Goal: Navigation & Orientation: Find specific page/section

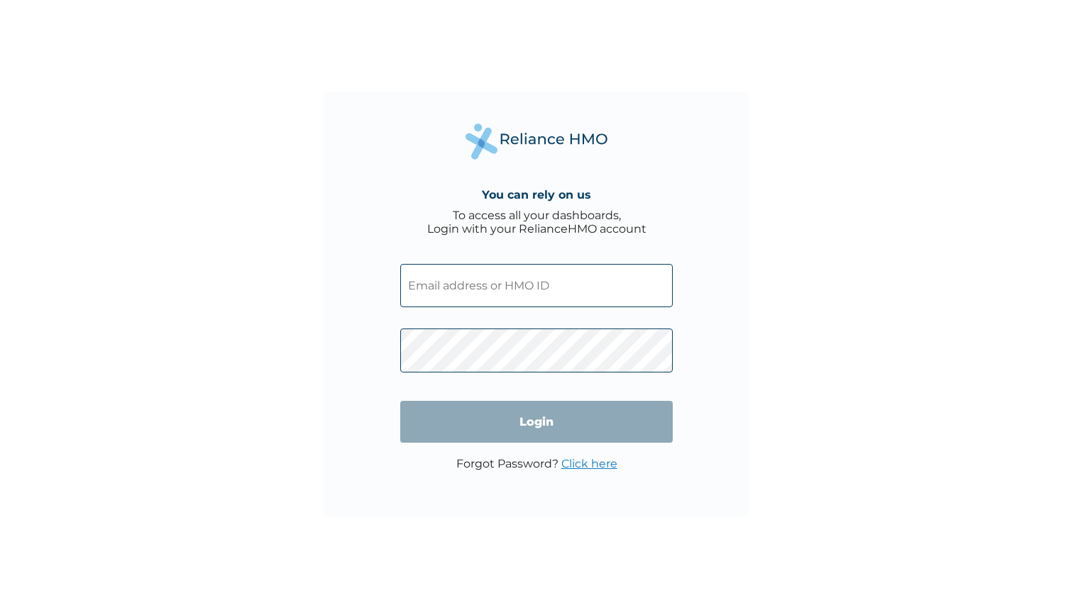
click at [595, 289] on input "text" at bounding box center [536, 285] width 272 height 43
type input "UCL/10028/A"
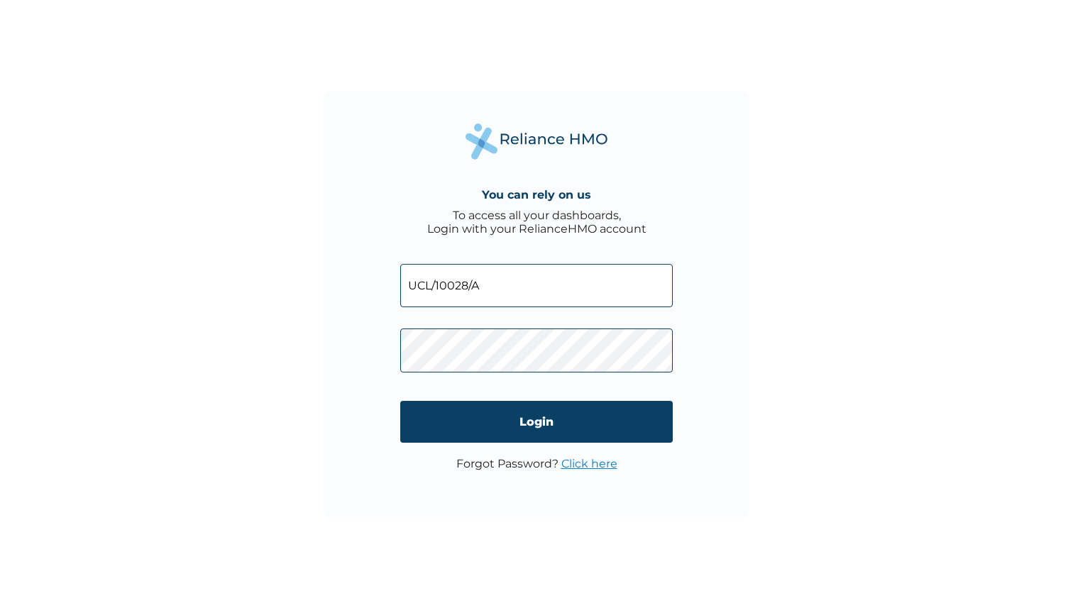
click input "Login" at bounding box center [536, 422] width 272 height 42
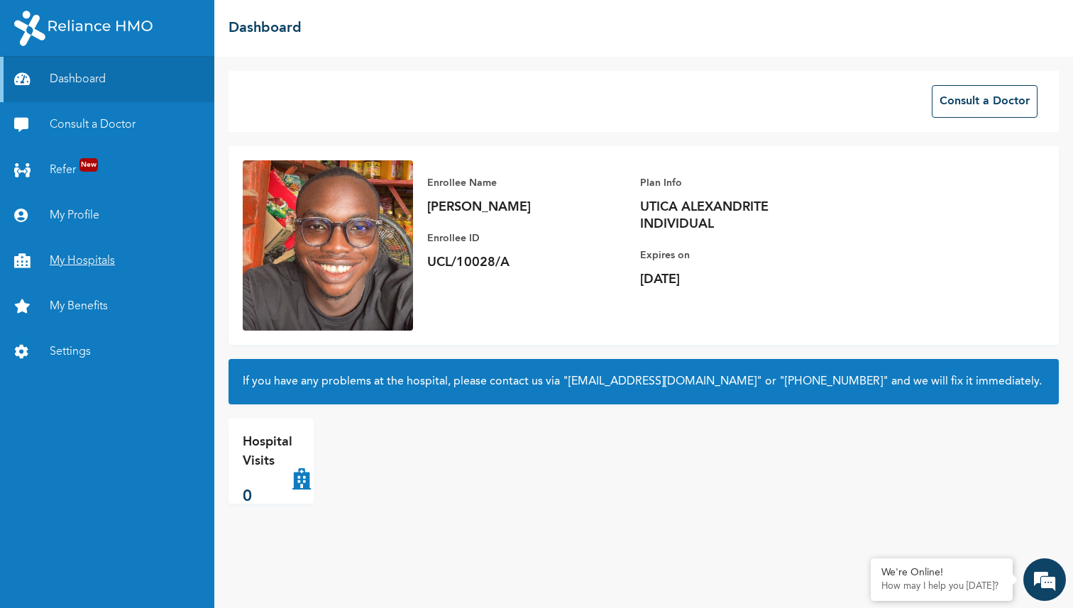
click at [106, 268] on link "My Hospitals" at bounding box center [107, 260] width 214 height 45
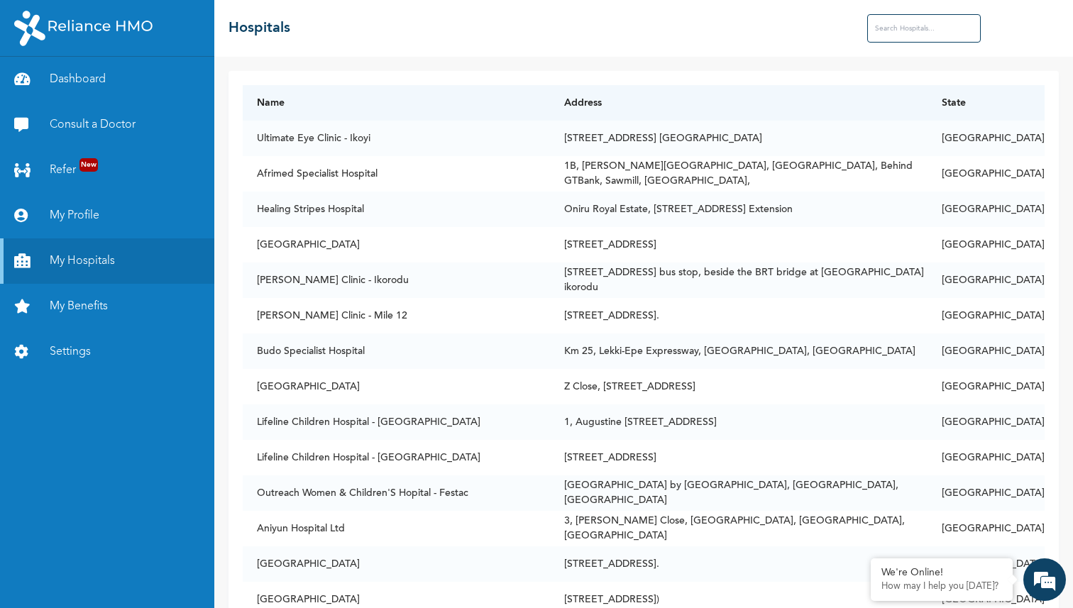
click at [900, 40] on input "text" at bounding box center [924, 28] width 114 height 28
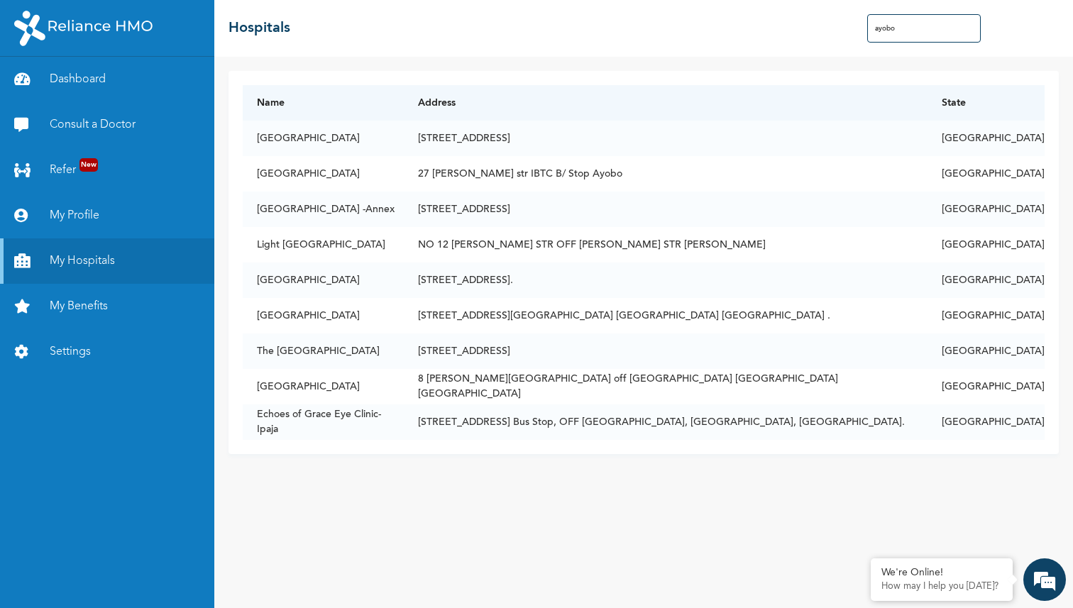
type input "ayobo"
click at [891, 26] on input "ayobo" at bounding box center [924, 28] width 114 height 28
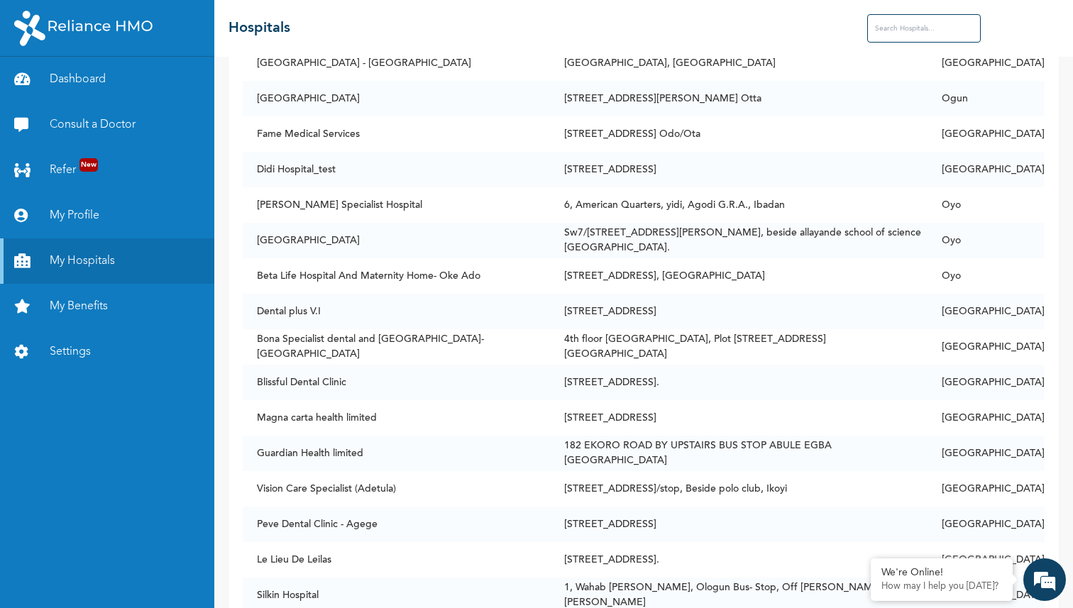
scroll to position [6623, 0]
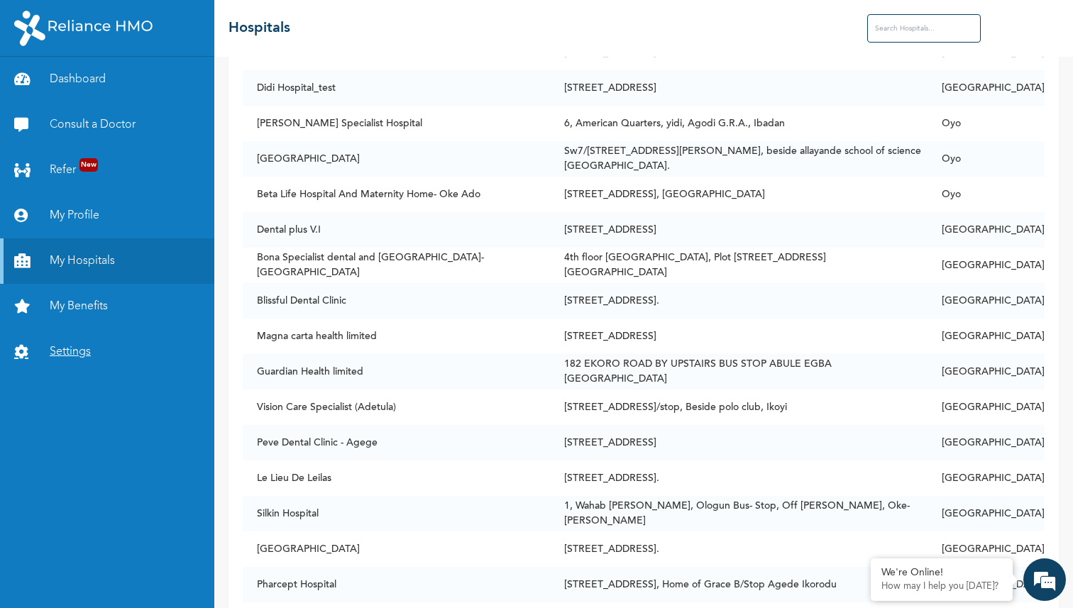
click at [65, 358] on link "Settings" at bounding box center [107, 351] width 214 height 45
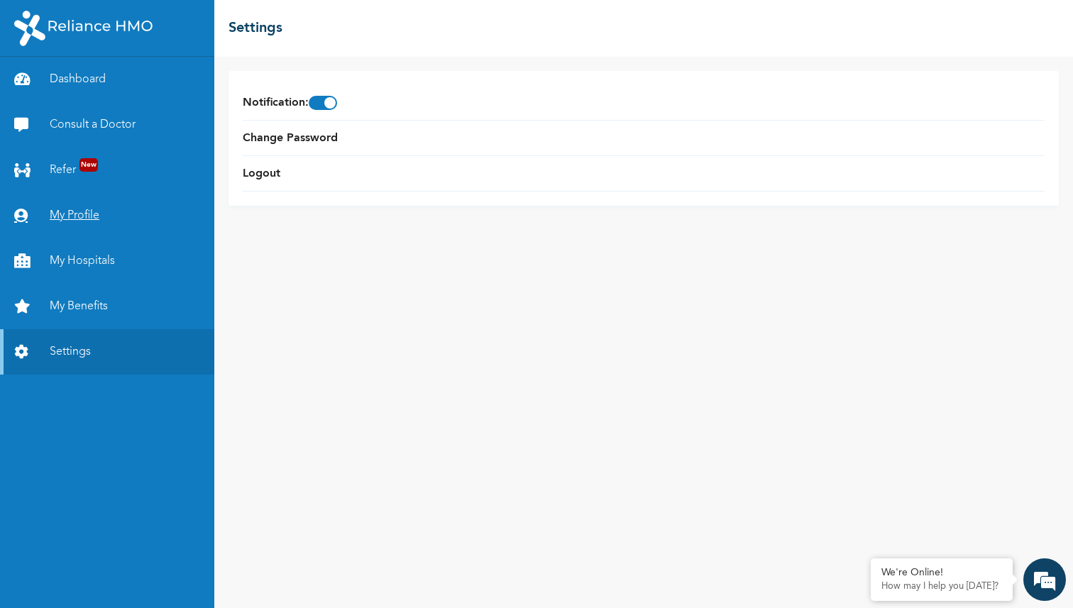
click at [78, 220] on link "My Profile" at bounding box center [107, 215] width 214 height 45
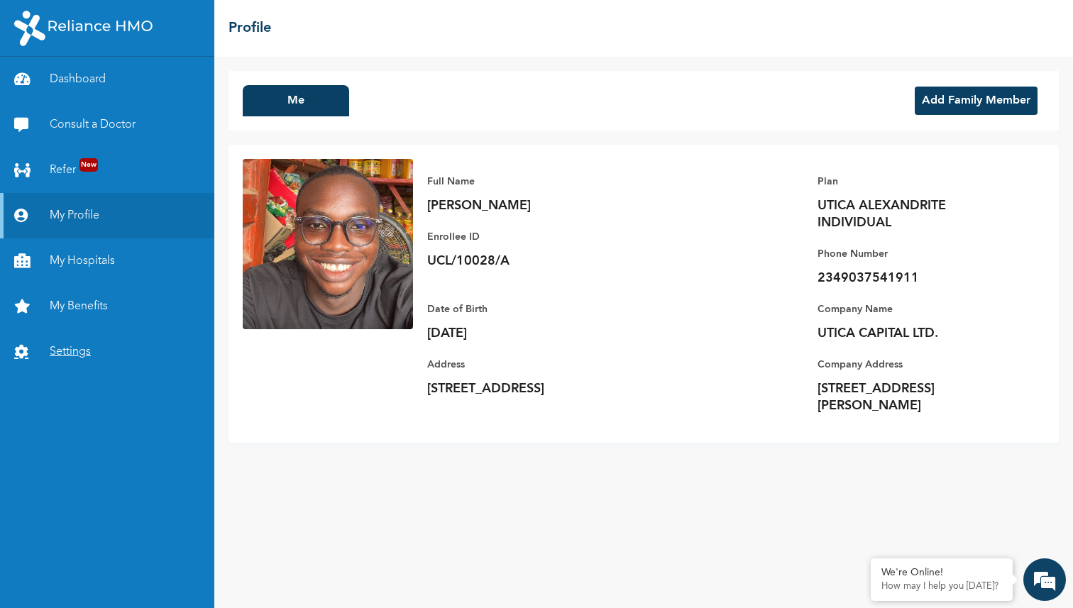
click at [60, 356] on link "Settings" at bounding box center [107, 351] width 214 height 45
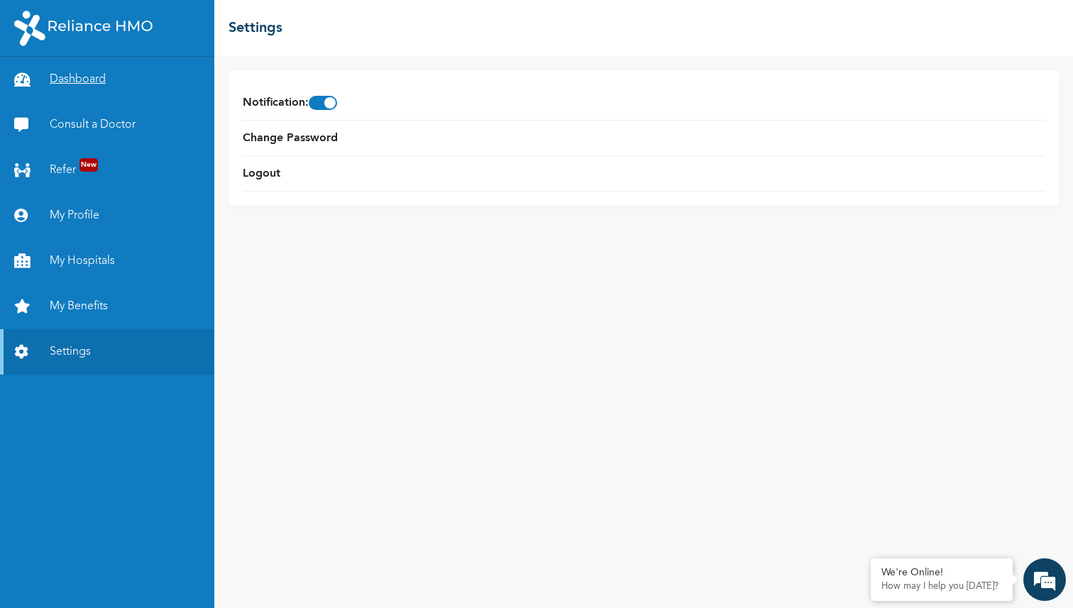
click at [63, 77] on link "Dashboard" at bounding box center [107, 79] width 214 height 45
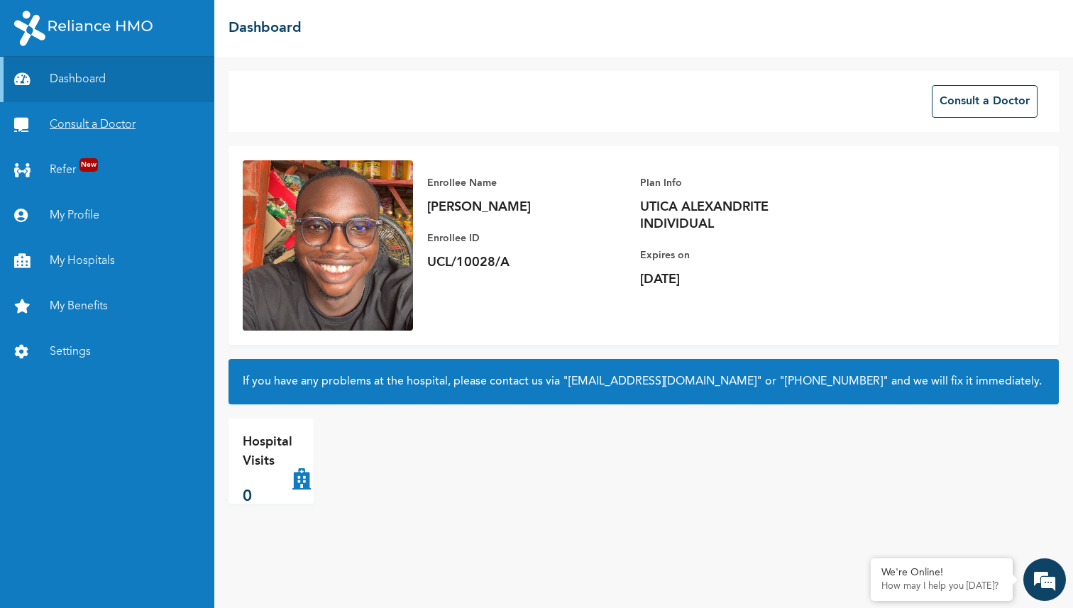
click at [53, 131] on link "Consult a Doctor" at bounding box center [107, 124] width 214 height 45
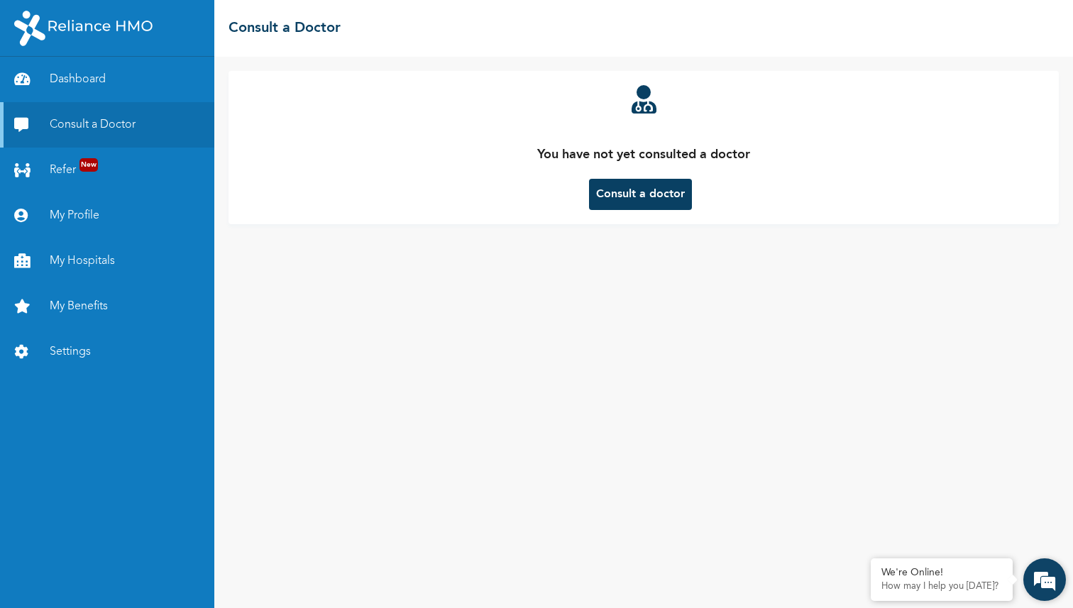
click at [1046, 572] on em at bounding box center [1044, 579] width 38 height 38
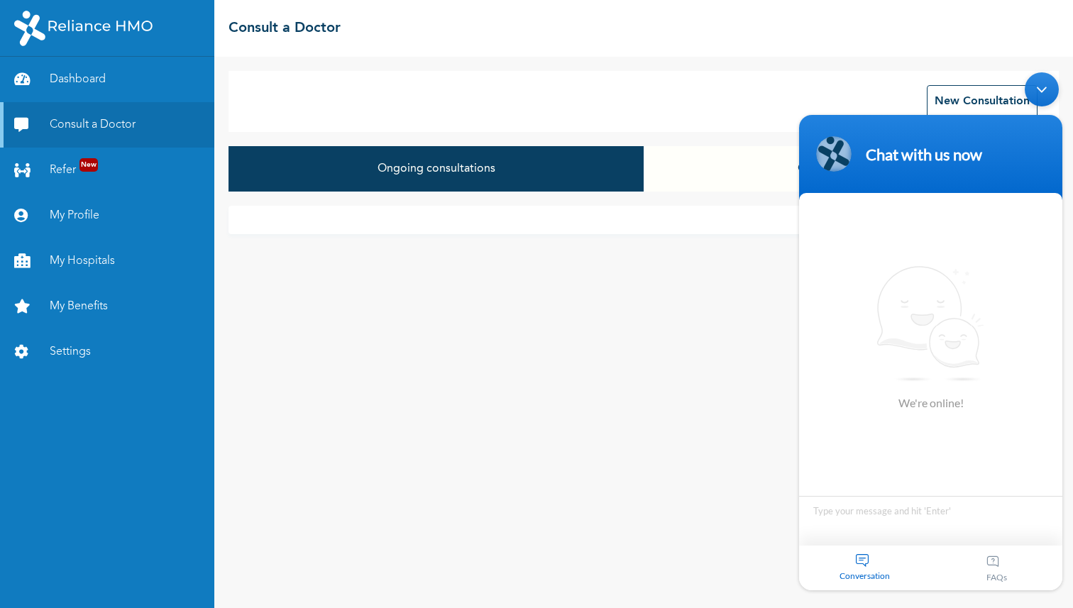
click at [1037, 95] on div "Minimize live chat window" at bounding box center [1041, 89] width 34 height 34
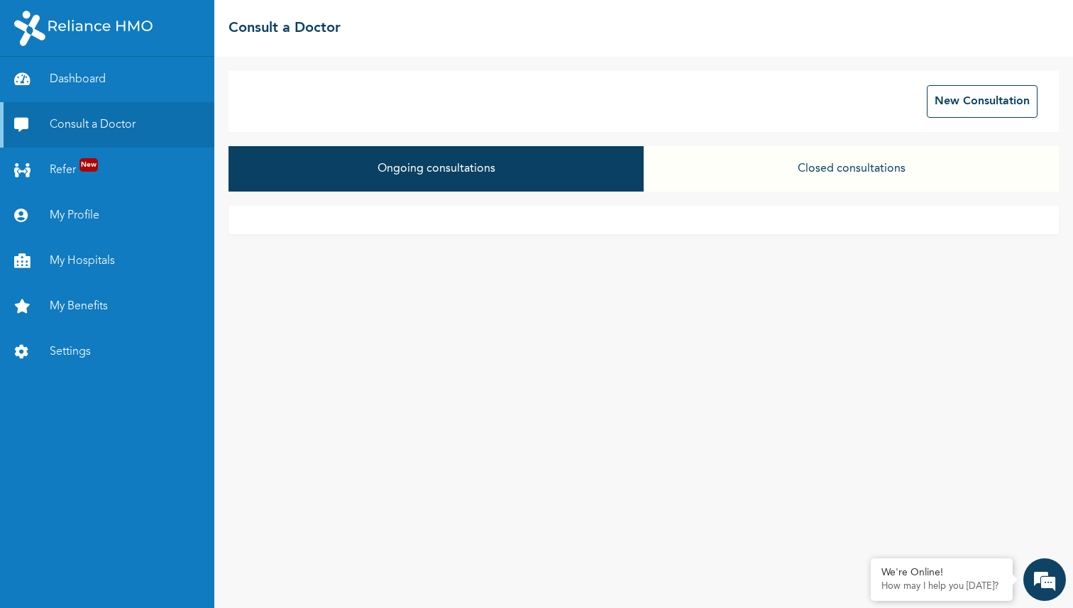
click at [744, 172] on button "Closed consultations" at bounding box center [850, 168] width 415 height 45
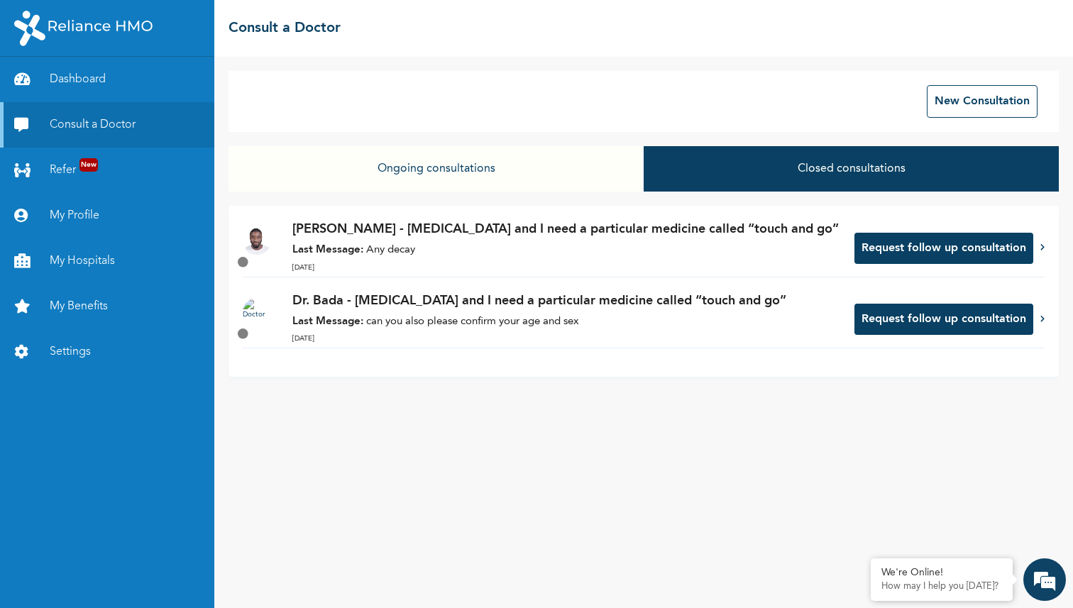
click at [581, 181] on button "Ongoing consultations" at bounding box center [435, 168] width 415 height 45
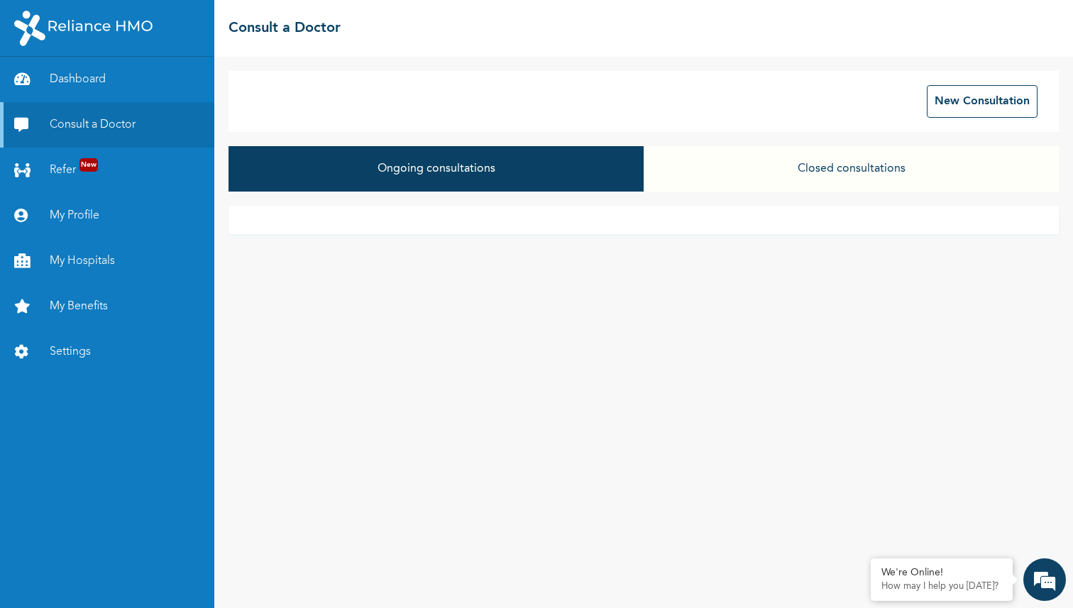
click at [723, 164] on button "Closed consultations" at bounding box center [850, 168] width 415 height 45
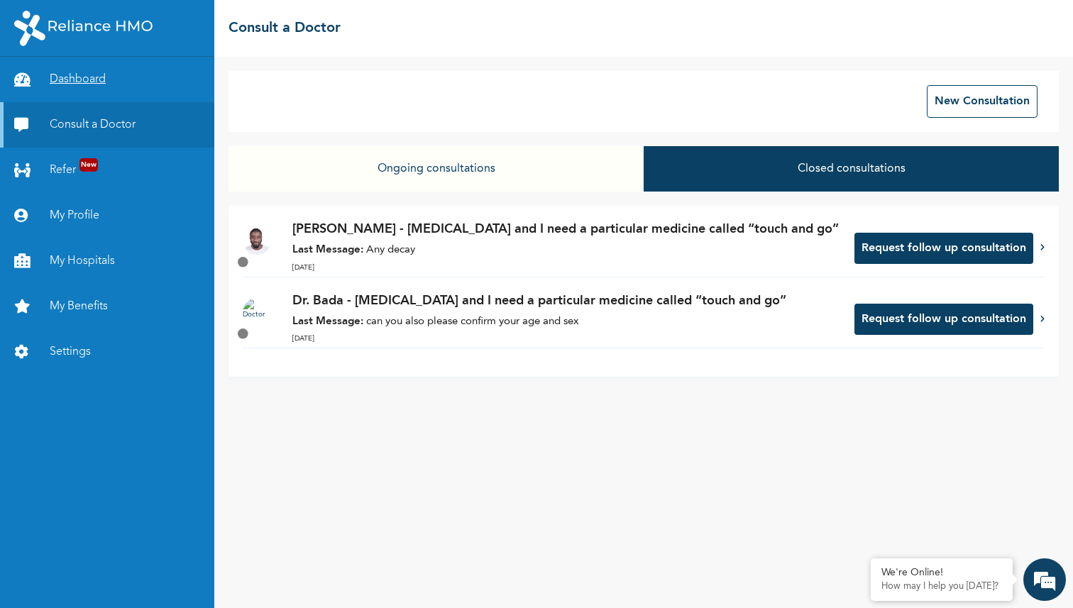
click at [55, 81] on link "Dashboard" at bounding box center [107, 79] width 214 height 45
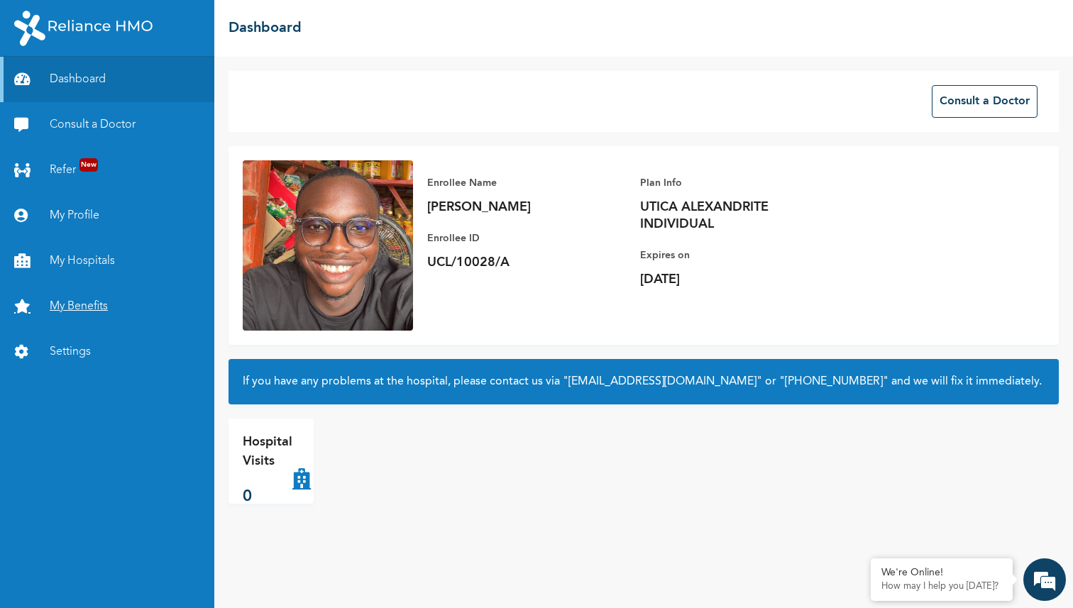
click at [35, 300] on icon at bounding box center [24, 306] width 21 height 14
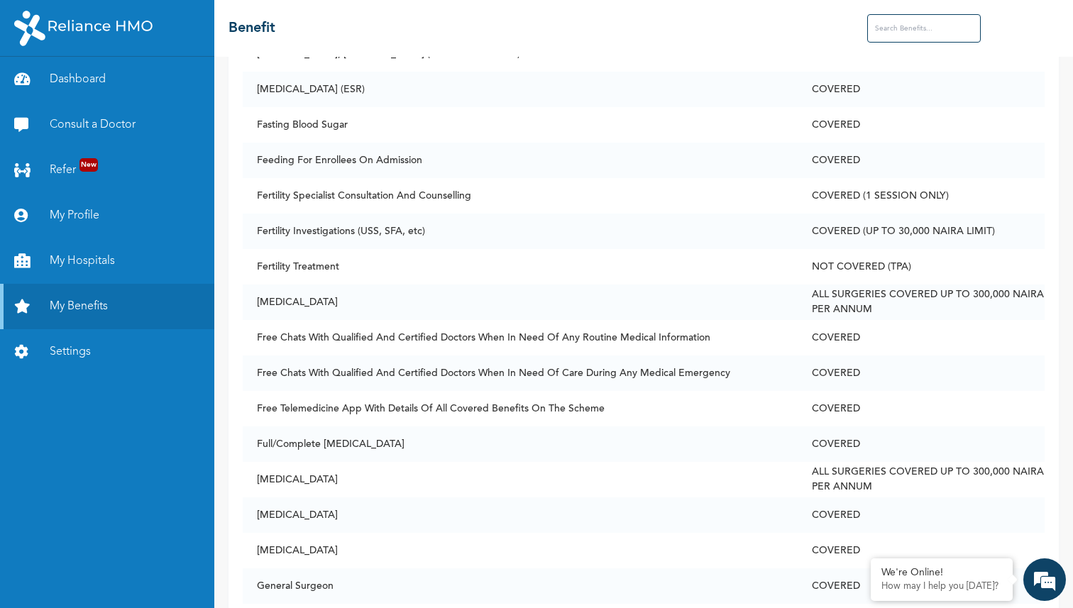
scroll to position [1899, 0]
